Goal: Browse casually

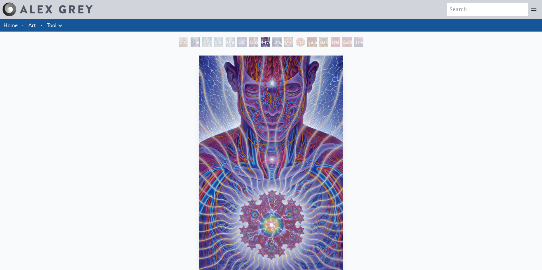
click at [252, 39] on div "Dissectional Art for Tool's Lateralus CD" at bounding box center [253, 41] width 9 height 9
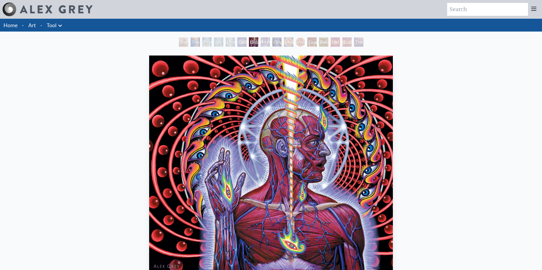
click at [305, 41] on div "Vision [PERSON_NAME]" at bounding box center [300, 41] width 9 height 9
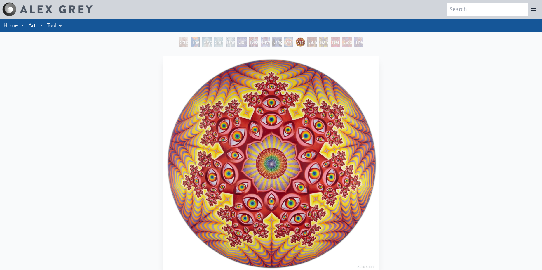
click at [305, 41] on div "Vision [PERSON_NAME]" at bounding box center [300, 41] width 9 height 9
click at [336, 43] on div "Net of Being" at bounding box center [335, 41] width 9 height 9
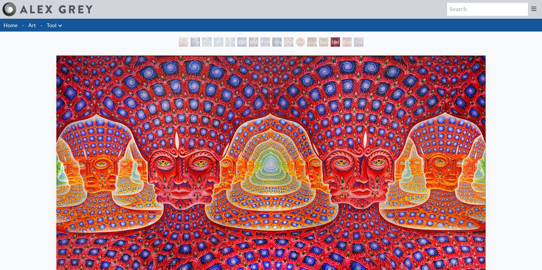
click at [354, 42] on div "The Great Turn" at bounding box center [358, 41] width 9 height 9
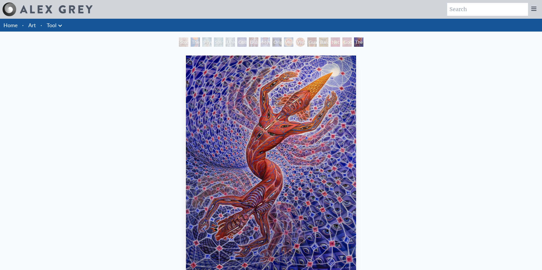
click at [331, 42] on div "Net of Being" at bounding box center [335, 41] width 9 height 9
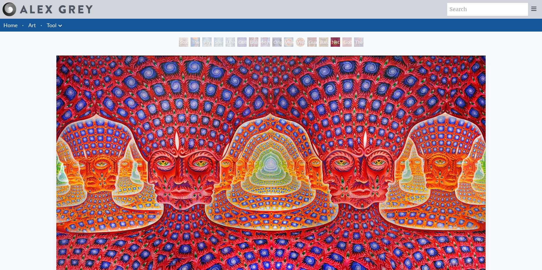
click at [307, 43] on div "Guardian of Infinite Vision" at bounding box center [311, 41] width 9 height 9
